Goal: Information Seeking & Learning: Find specific page/section

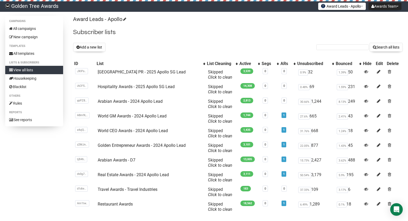
click at [244, 23] on div "Award Leads - Apollo Subscriber lists Add a new list Search all lists List name…" at bounding box center [237, 125] width 329 height 219
click at [407, 97] on div "Campaigns All campaigns New campaign Templates All templates Lists & subscriber…" at bounding box center [204, 134] width 408 height 237
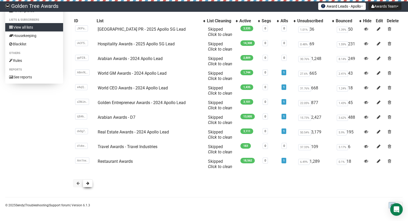
click at [87, 185] on button at bounding box center [88, 183] width 10 height 8
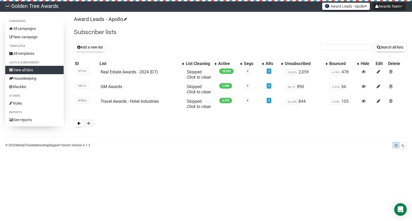
click at [339, 9] on button "Award Leads - Apollo" at bounding box center [346, 6] width 48 height 7
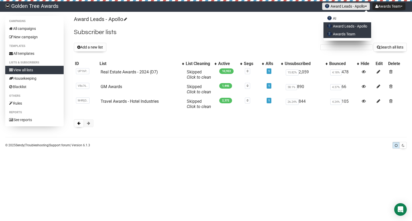
click at [344, 31] on link "Awards Team" at bounding box center [347, 34] width 48 height 8
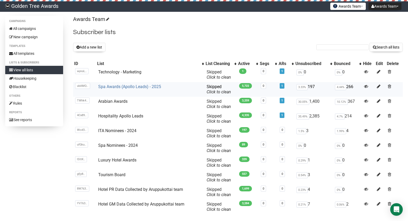
click at [119, 85] on link "Spa Awards (Apollo Leads) - 2025" at bounding box center [129, 86] width 63 height 5
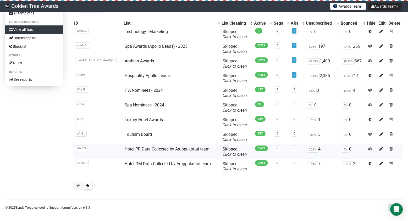
scroll to position [41, 0]
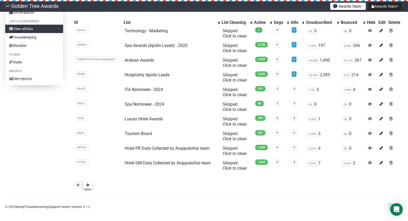
click at [87, 186] on button at bounding box center [88, 185] width 10 height 8
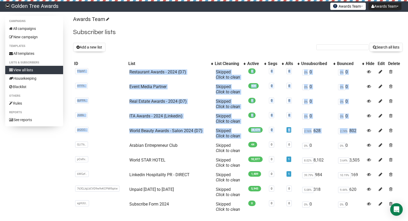
click at [402, 135] on div "Campaigns All campaigns New campaign Templates All templates Lists & subscriber…" at bounding box center [204, 134] width 408 height 237
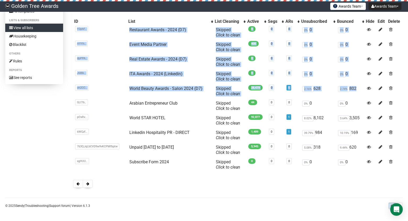
scroll to position [43, 0]
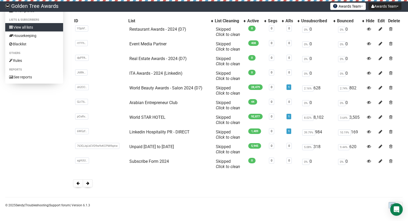
click at [164, 185] on div at bounding box center [237, 183] width 329 height 8
click at [86, 184] on span at bounding box center [87, 183] width 3 height 4
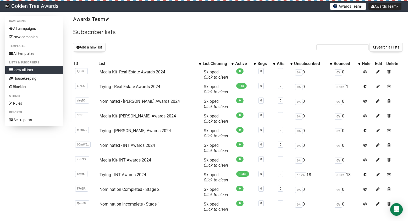
drag, startPoint x: 407, startPoint y: 106, endPoint x: 404, endPoint y: 140, distance: 34.4
click at [404, 140] on div "Campaigns All campaigns New campaign Templates All templates Lists & subscriber…" at bounding box center [204, 134] width 408 height 237
click at [319, 49] on input "text" at bounding box center [342, 47] width 52 height 6
type input "spa"
click at [369, 43] on button "Search all lists" at bounding box center [385, 47] width 33 height 9
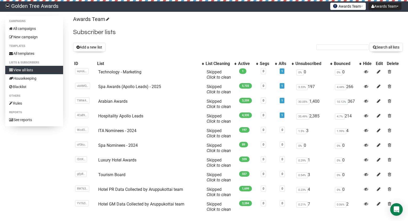
click at [331, 50] on form "Search all lists" at bounding box center [359, 47] width 86 height 9
click at [331, 48] on input "text" at bounding box center [342, 47] width 52 height 6
type input "salon"
click at [369, 43] on button "Search all lists" at bounding box center [385, 47] width 33 height 9
click at [375, 49] on button "Search all lists" at bounding box center [385, 47] width 33 height 9
